Goal: Find specific page/section: Find specific page/section

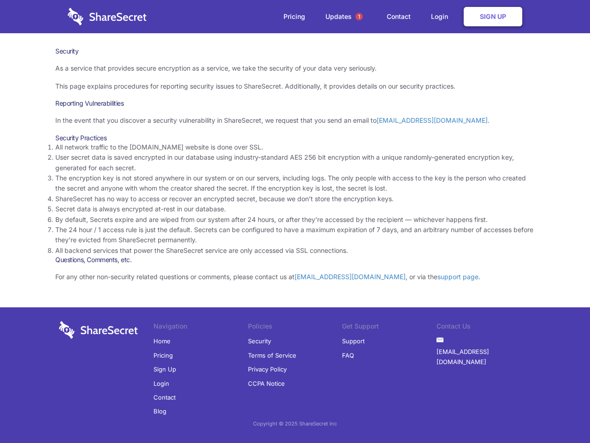
click at [295, 221] on li "By default, Secrets expire and are wiped from our system after 24 hours, or aft…" at bounding box center [295, 219] width 480 height 10
click at [359, 17] on span "1" at bounding box center [359, 16] width 7 height 7
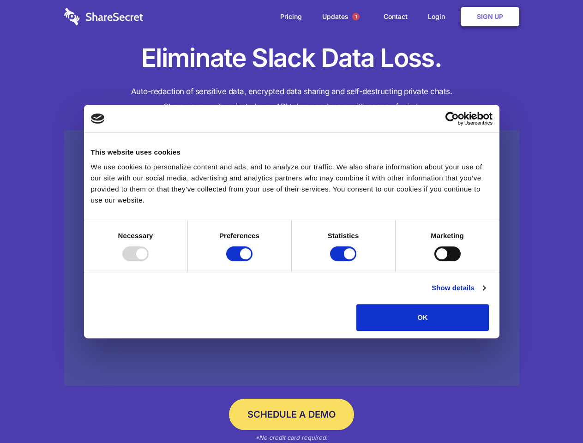
click at [149, 261] on div at bounding box center [135, 253] width 26 height 15
click at [252, 261] on input "Preferences" at bounding box center [239, 253] width 26 height 15
checkbox input "false"
click at [344, 261] on input "Statistics" at bounding box center [343, 253] width 26 height 15
checkbox input "false"
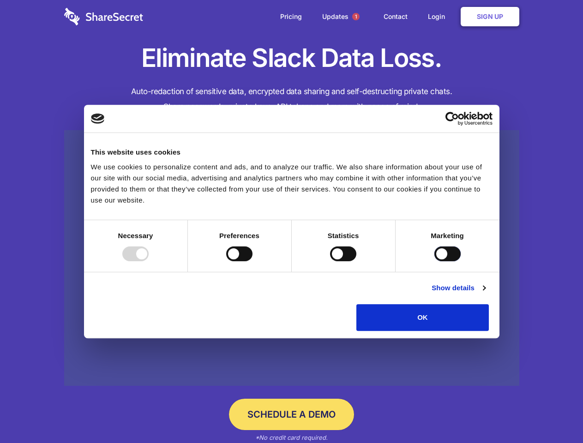
click at [434, 261] on input "Marketing" at bounding box center [447, 253] width 26 height 15
checkbox input "true"
click at [485, 293] on link "Show details" at bounding box center [458, 287] width 54 height 11
click at [0, 0] on li "Necessary 7 Necessary cookies help make a website usable by enabling basic func…" at bounding box center [0, 0] width 0 height 0
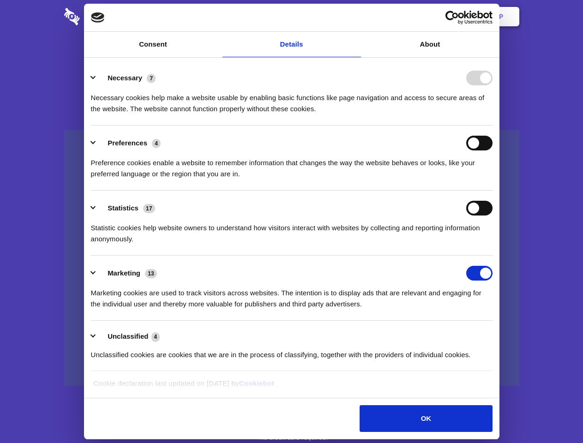
click at [355, 17] on span "1" at bounding box center [355, 16] width 7 height 7
